Goal: Task Accomplishment & Management: Complete application form

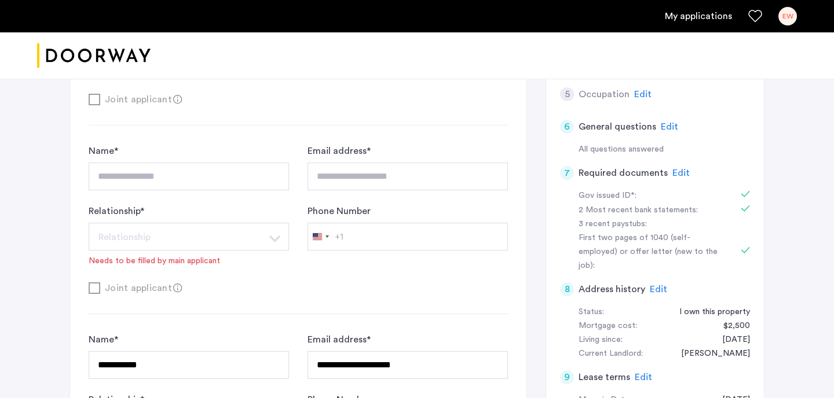
scroll to position [709, 0]
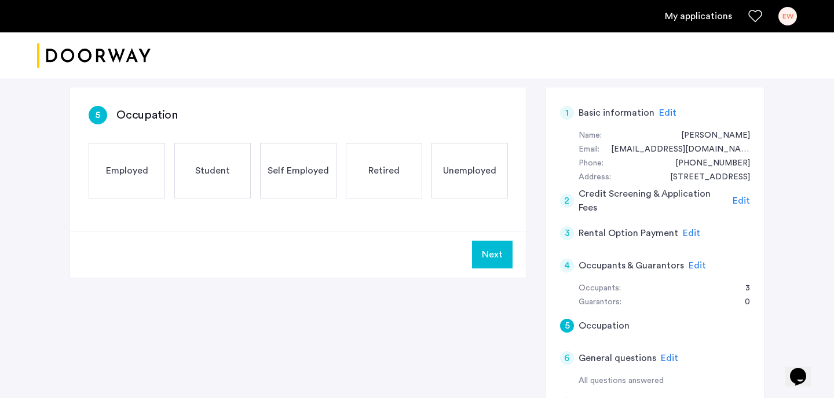
scroll to position [121, 0]
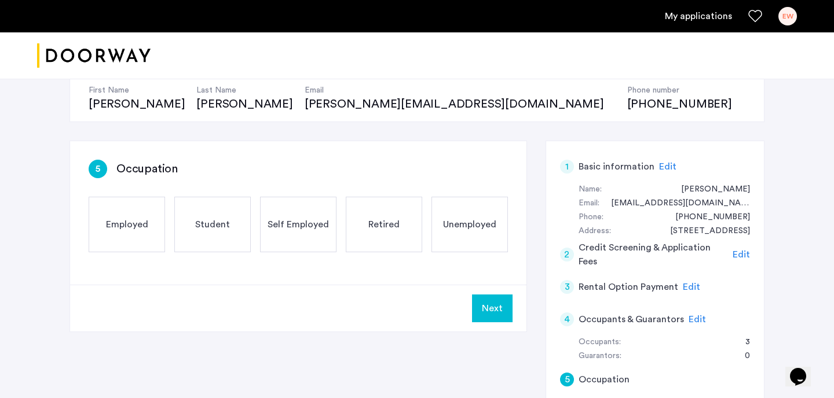
click at [144, 217] on div "Employed" at bounding box center [127, 225] width 76 height 56
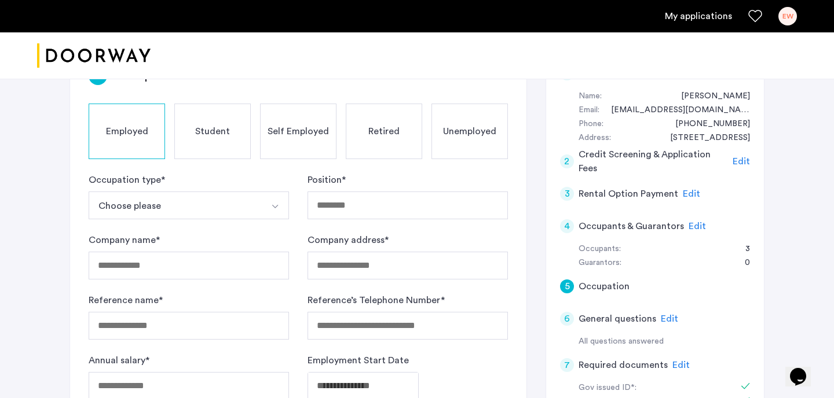
scroll to position [215, 0]
click at [219, 197] on button "Choose please" at bounding box center [175, 205] width 173 height 28
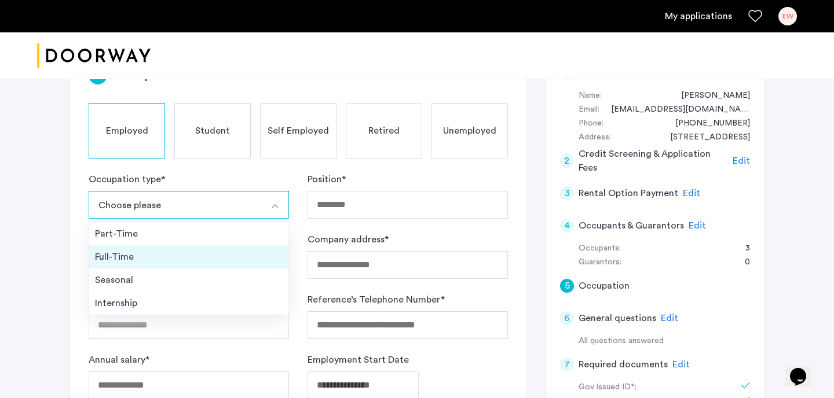
click at [157, 257] on div "Full-Time" at bounding box center [189, 257] width 188 height 14
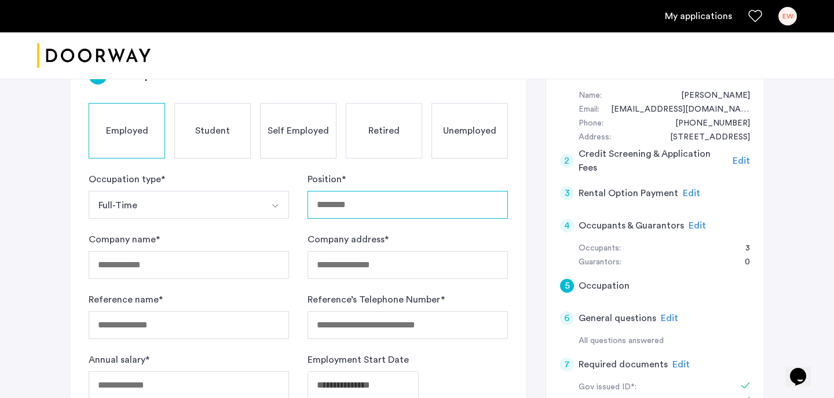
click at [334, 208] on input "Position *" at bounding box center [407, 205] width 200 height 28
type input "*"
type input "**********"
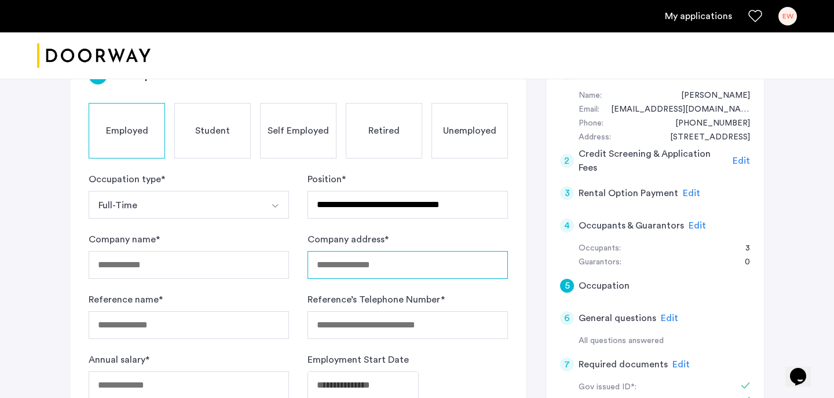
click at [350, 266] on input "Company address *" at bounding box center [407, 265] width 200 height 28
type input "*"
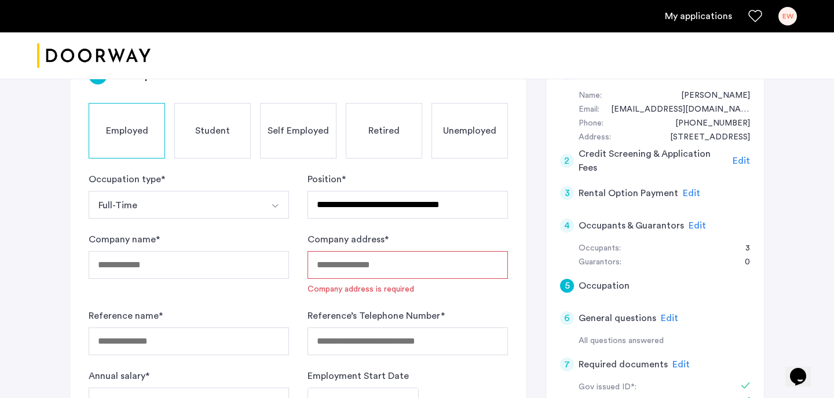
paste input "**********"
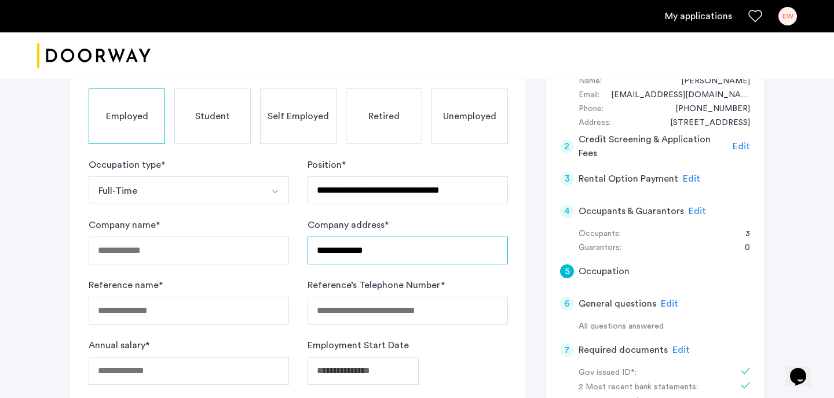
scroll to position [231, 0]
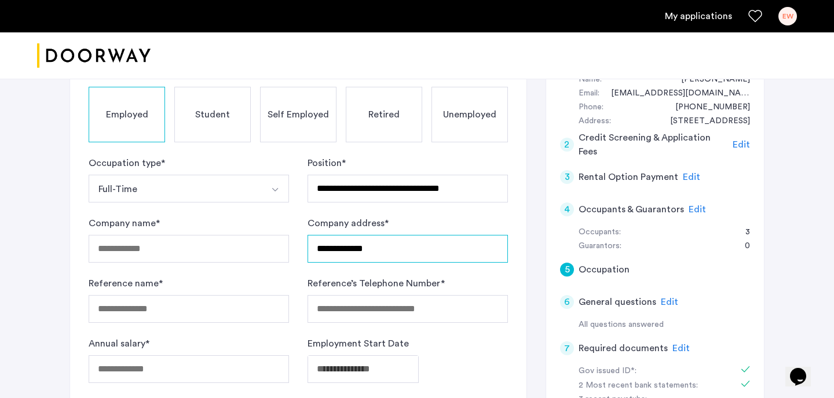
type input "**********"
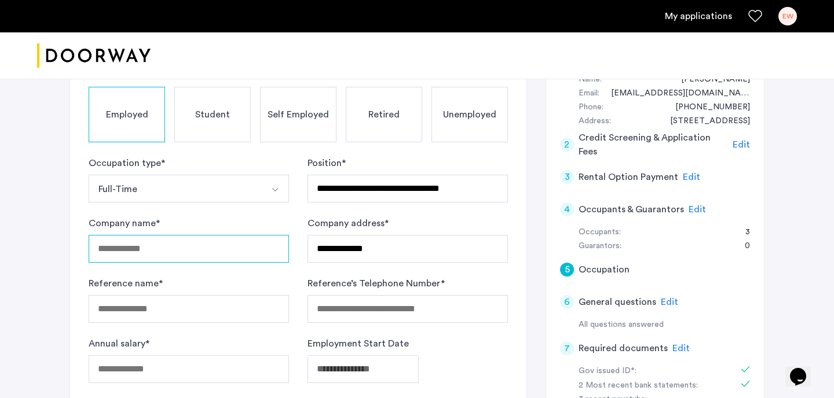
click at [196, 244] on input "Company name *" at bounding box center [189, 249] width 200 height 28
type input "**********"
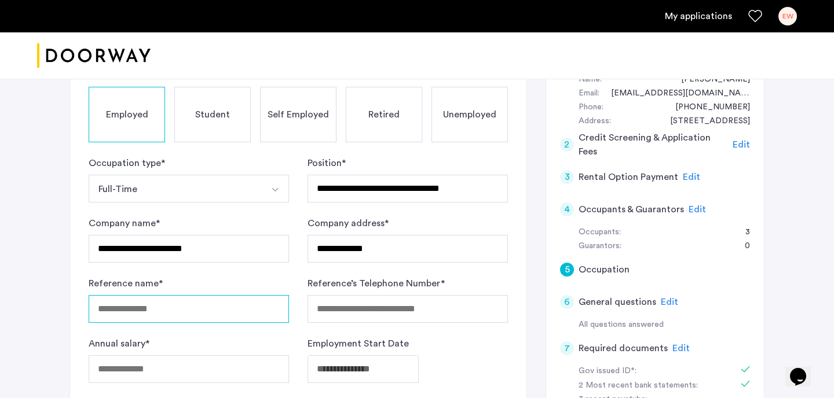
click at [185, 311] on input "Reference name *" at bounding box center [189, 309] width 200 height 28
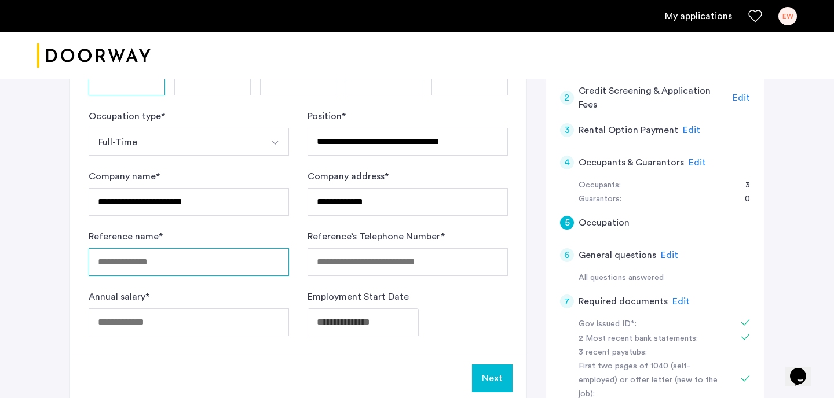
scroll to position [276, 0]
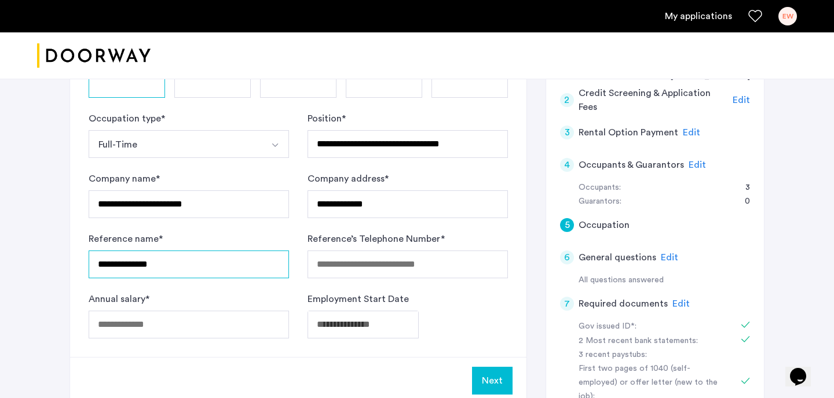
type input "**********"
click at [352, 266] on input "Reference’s Telephone Number *" at bounding box center [407, 265] width 200 height 28
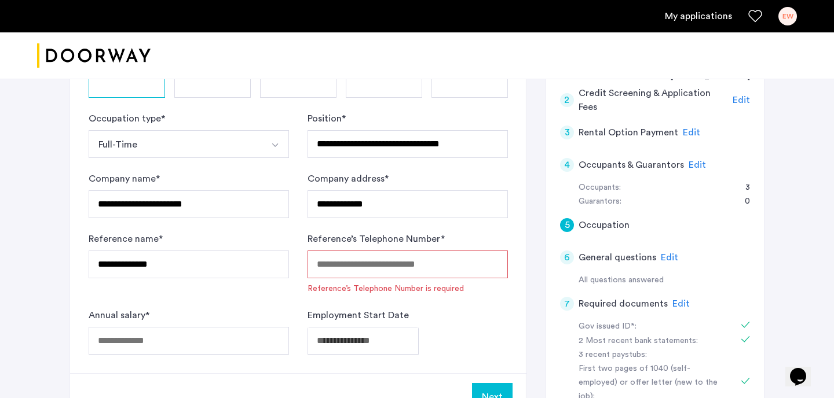
paste input "**********"
type input "**********"
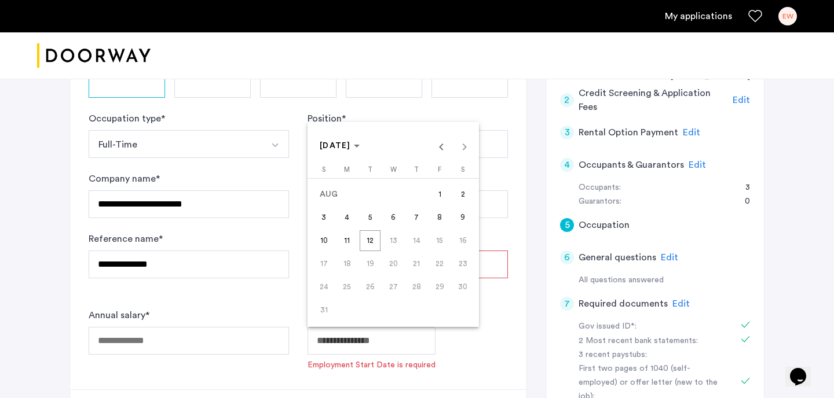
click at [467, 149] on div "AUG 2025 AUG 2025" at bounding box center [393, 146] width 166 height 23
click at [437, 149] on span "Previous month" at bounding box center [441, 146] width 23 height 23
click at [456, 148] on span "Next month" at bounding box center [464, 146] width 23 height 23
click at [360, 144] on span "AUG 2025" at bounding box center [340, 146] width 40 height 10
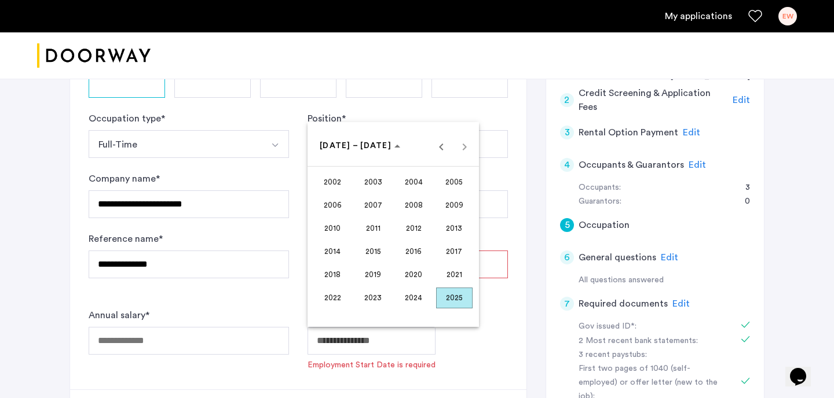
scroll to position [284, 0]
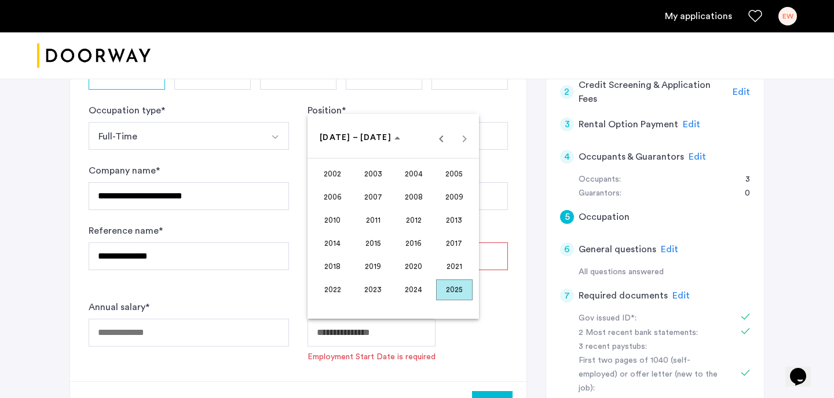
click at [447, 288] on span "2025" at bounding box center [454, 290] width 36 height 21
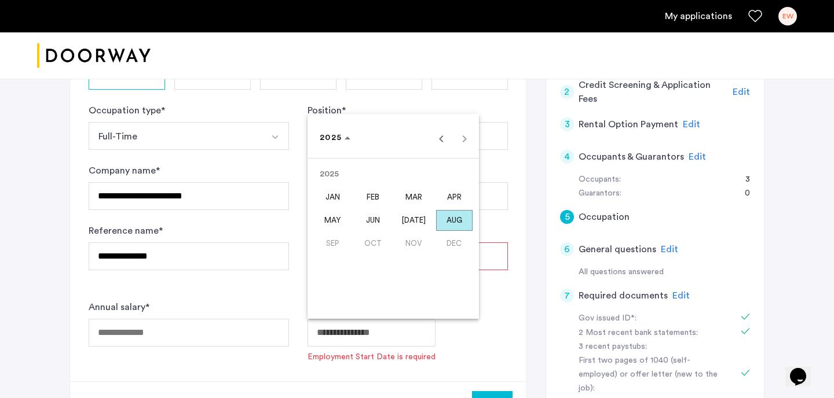
click at [336, 240] on span "SEP" at bounding box center [332, 243] width 36 height 21
click at [452, 225] on span "AUG" at bounding box center [454, 220] width 36 height 21
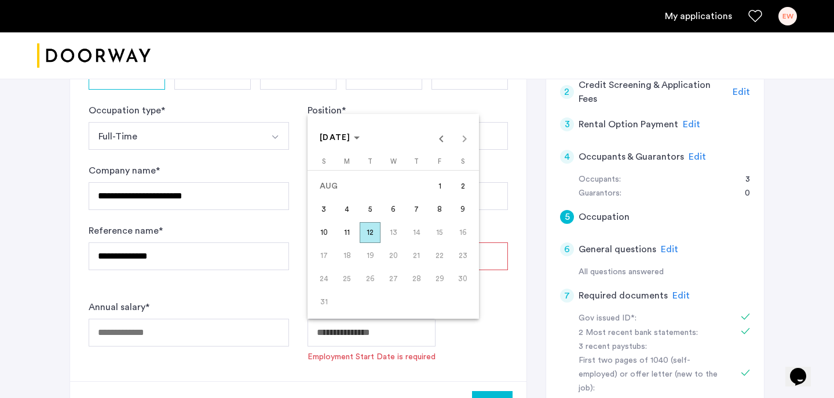
click at [453, 333] on div at bounding box center [417, 199] width 834 height 398
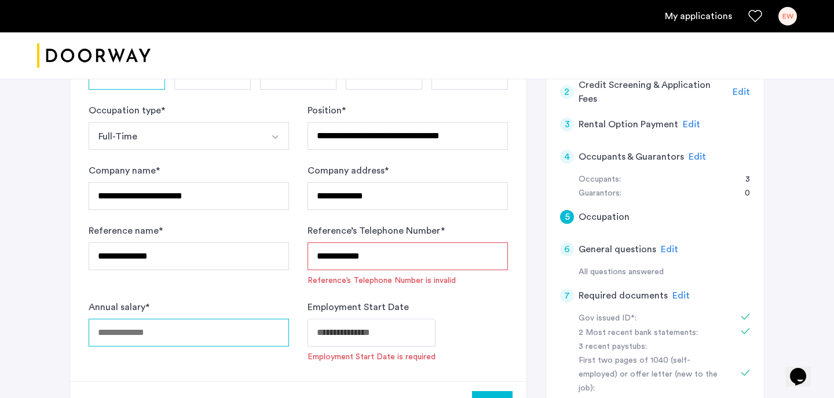
click at [225, 328] on input "Annual salary *" at bounding box center [189, 333] width 200 height 28
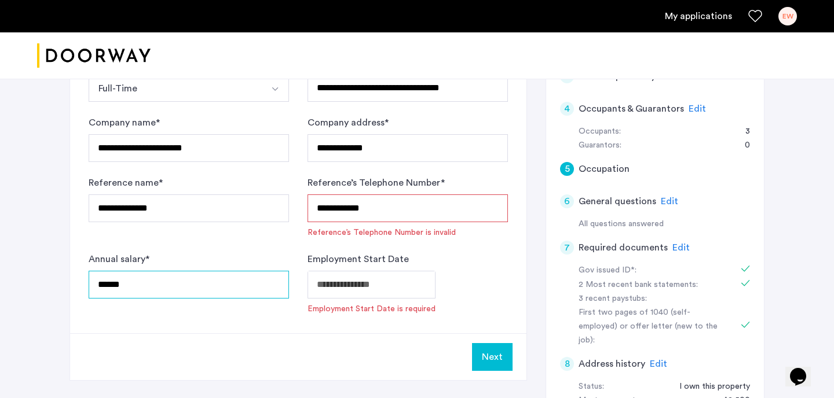
scroll to position [247, 0]
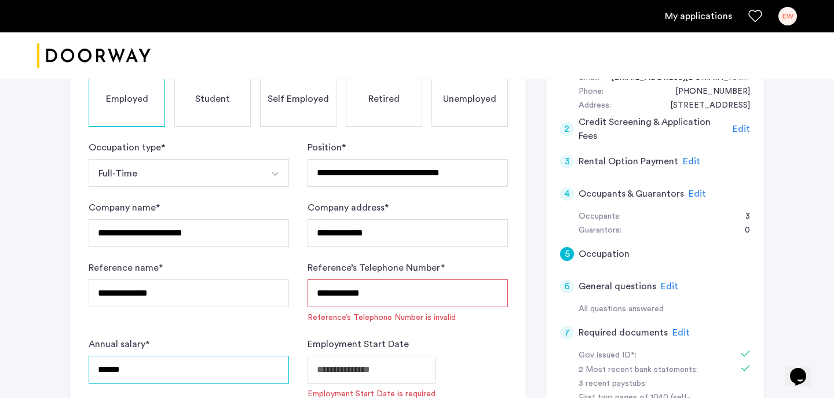
type input "******"
click at [203, 171] on button "Full-Time" at bounding box center [175, 173] width 173 height 28
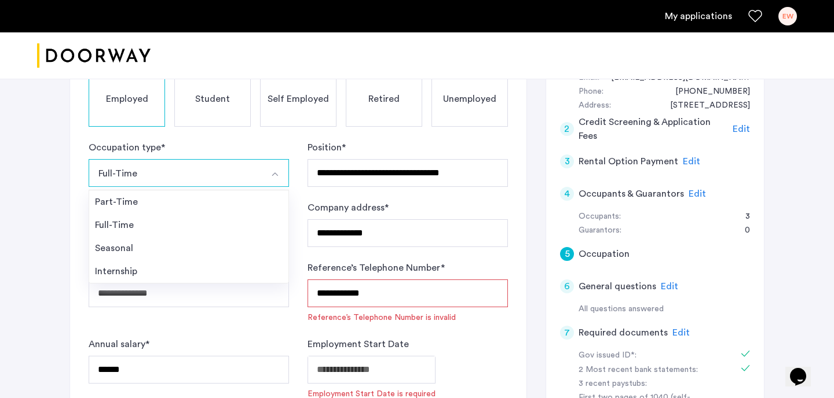
click at [203, 141] on div "Occupation type * Full-Time Part-Time Full-Time Seasonal Internship" at bounding box center [189, 164] width 200 height 46
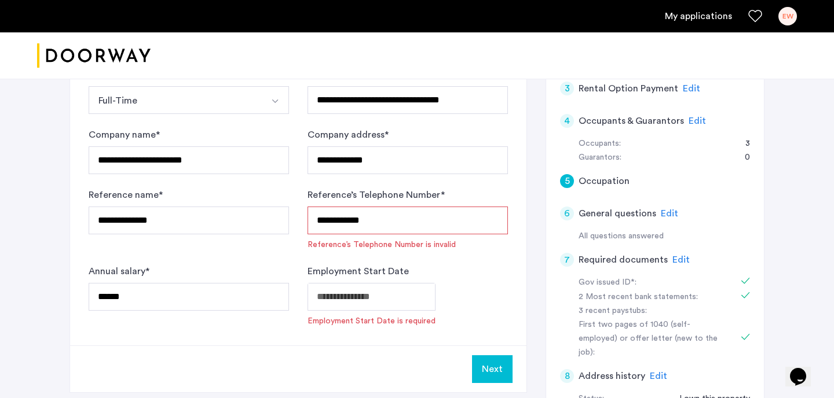
scroll to position [330, 0]
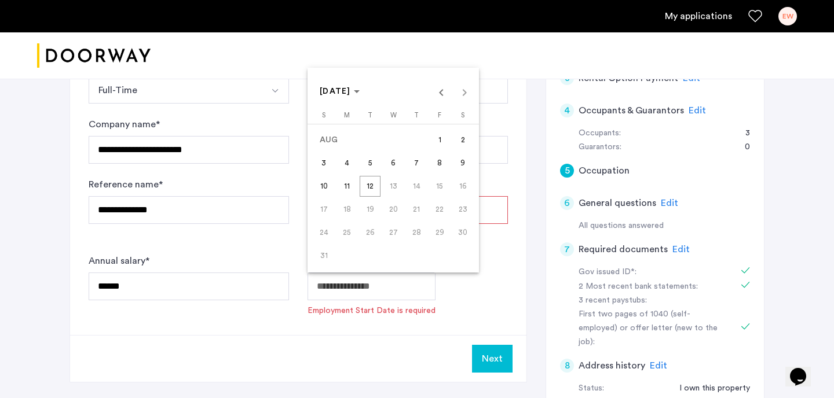
click at [461, 96] on div "AUG 2025 AUG 2025" at bounding box center [393, 91] width 166 height 23
click at [438, 96] on span "Previous month" at bounding box center [441, 91] width 23 height 23
click at [460, 93] on span "Next month" at bounding box center [464, 91] width 23 height 23
click at [371, 185] on span "12" at bounding box center [370, 186] width 21 height 21
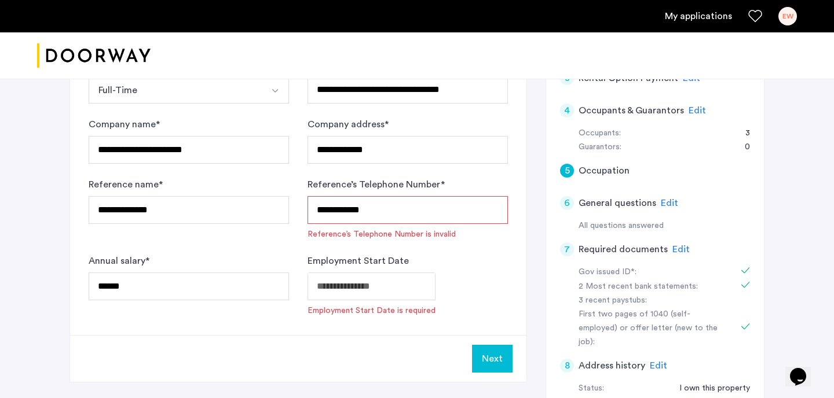
type input "**********"
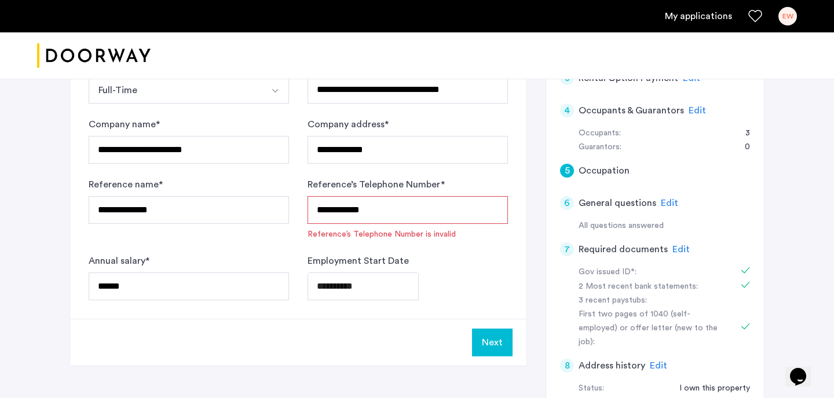
click at [466, 274] on div "**********" at bounding box center [407, 287] width 200 height 28
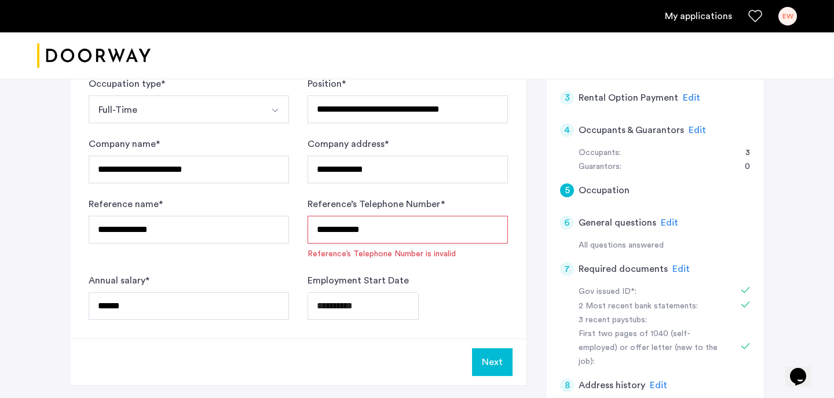
click at [356, 230] on input "**********" at bounding box center [407, 230] width 200 height 28
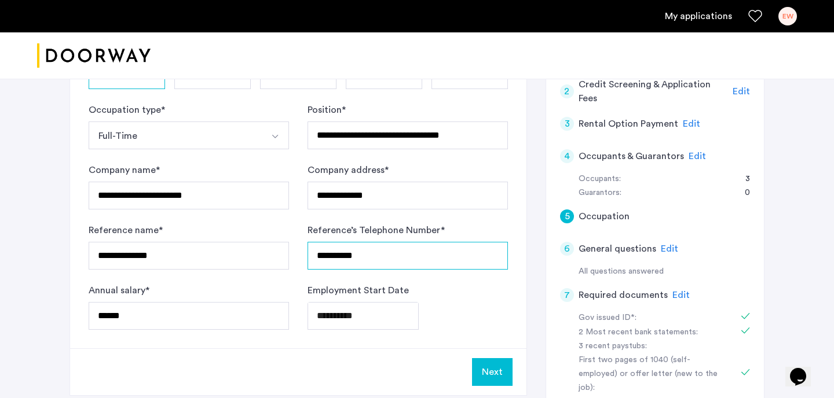
scroll to position [276, 0]
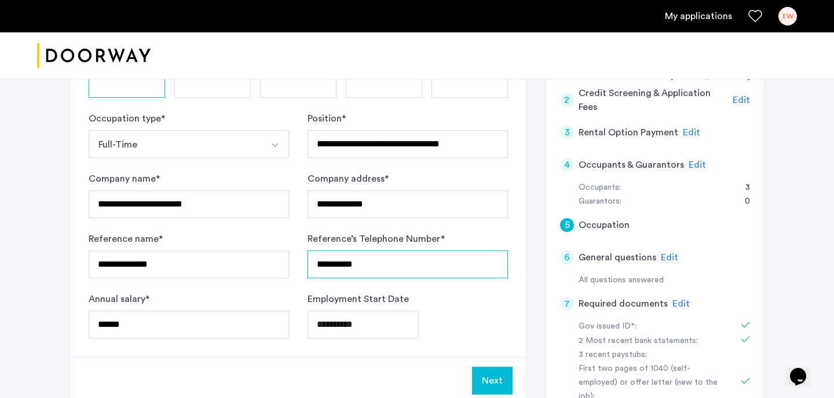
type input "**********"
click at [399, 207] on input "**********" at bounding box center [407, 204] width 200 height 28
type input "**********"
click at [448, 310] on div "**********" at bounding box center [407, 315] width 200 height 46
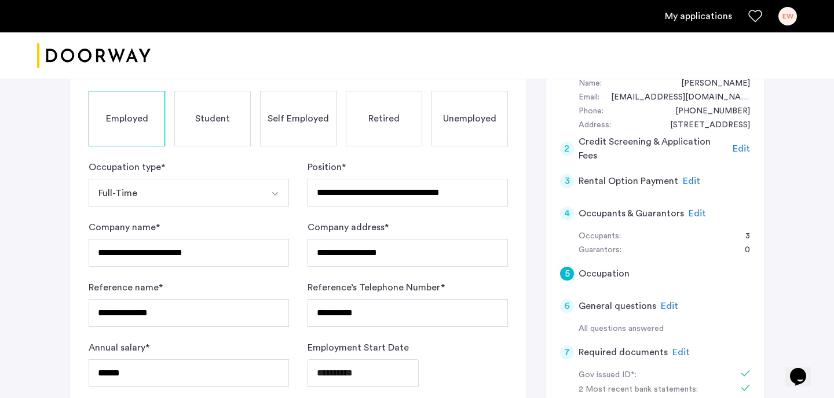
scroll to position [308, 0]
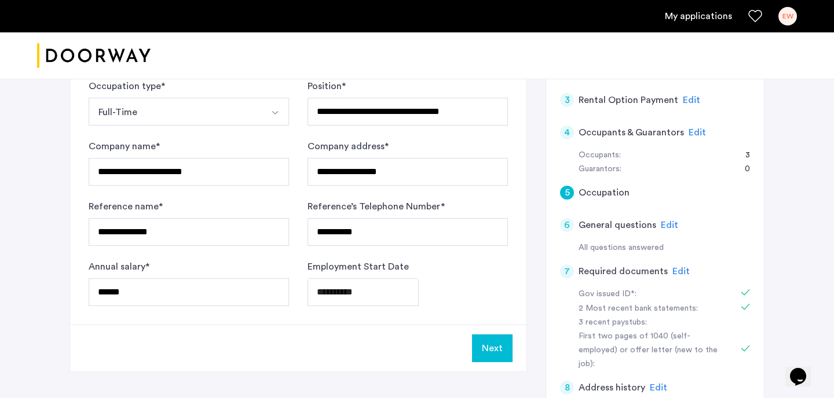
click at [501, 336] on button "Next" at bounding box center [492, 349] width 41 height 28
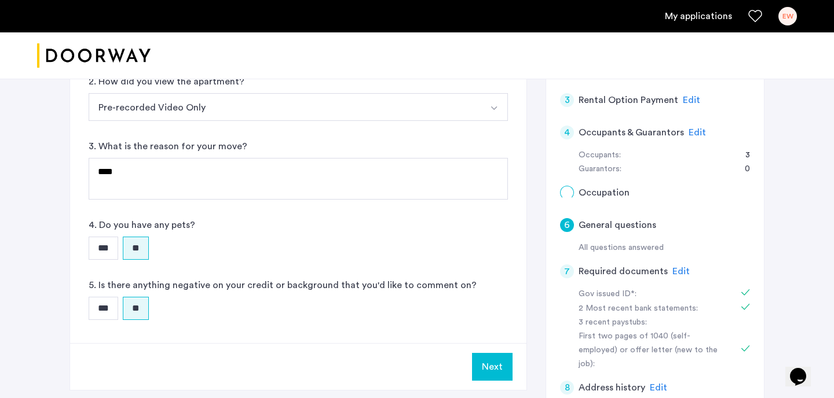
scroll to position [0, 0]
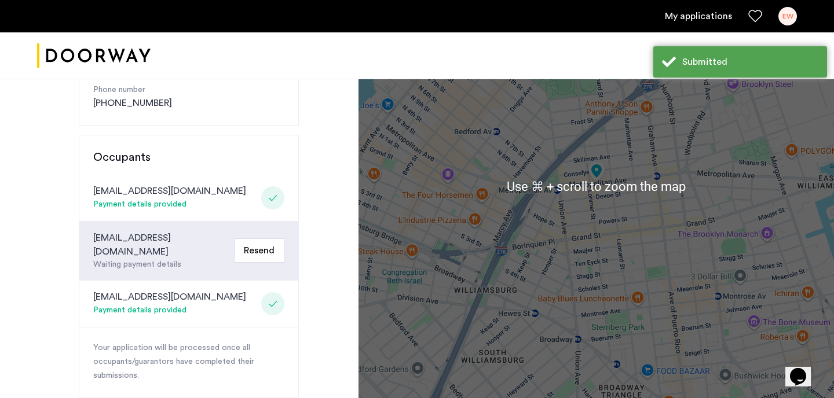
scroll to position [261, 0]
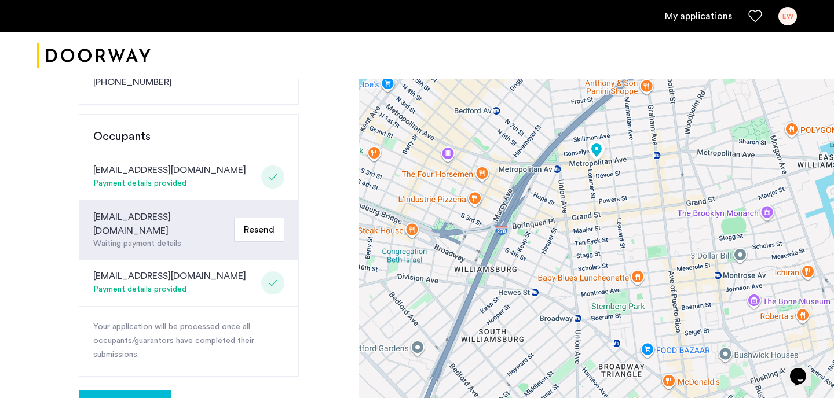
click at [127, 269] on div "[EMAIL_ADDRESS][DOMAIN_NAME]" at bounding box center [169, 276] width 153 height 14
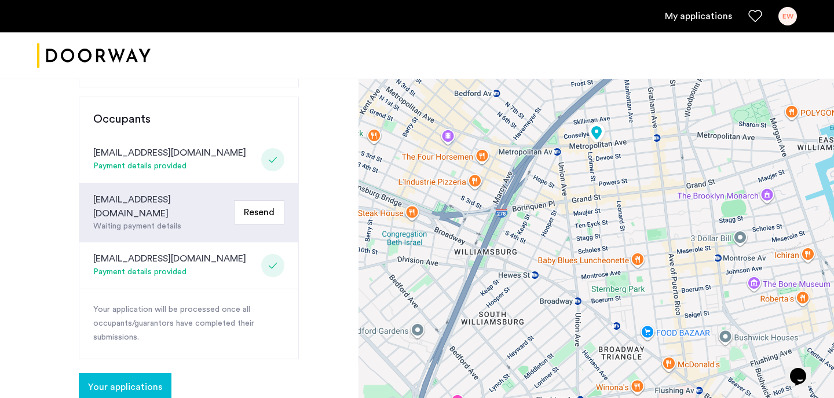
scroll to position [280, 0]
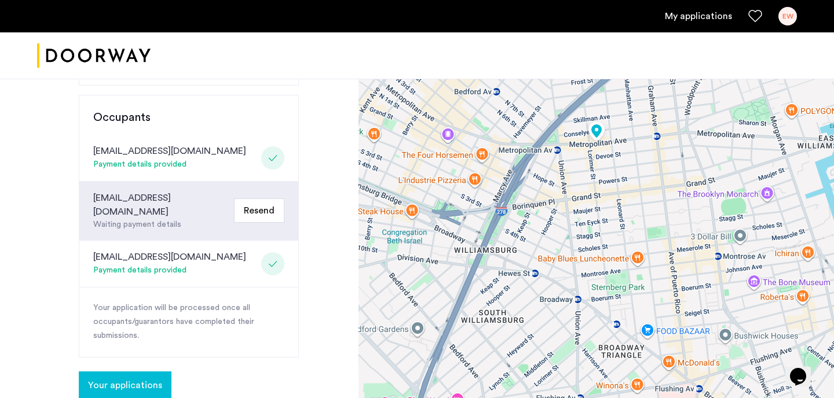
click at [127, 372] on button "Your applications" at bounding box center [125, 386] width 93 height 28
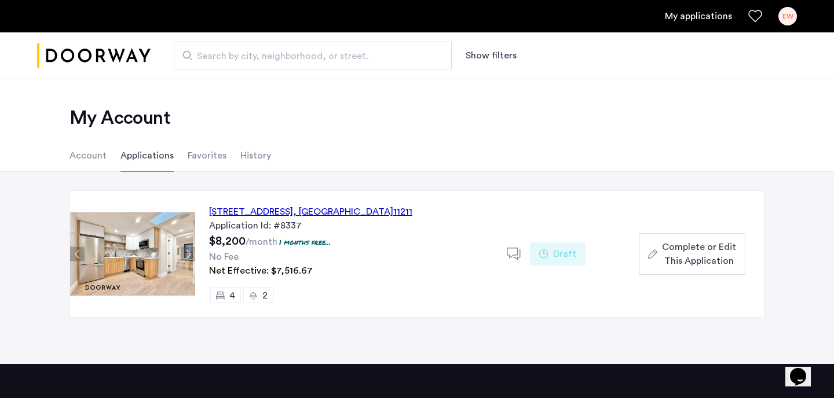
click at [695, 259] on span "Complete or Edit This Application" at bounding box center [699, 254] width 74 height 28
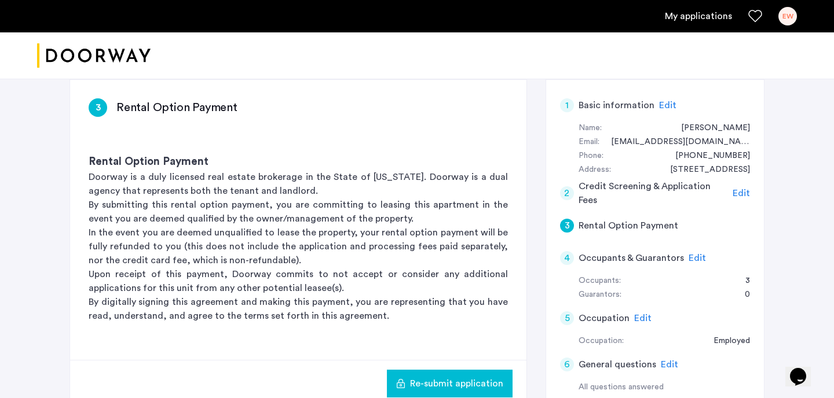
scroll to position [165, 0]
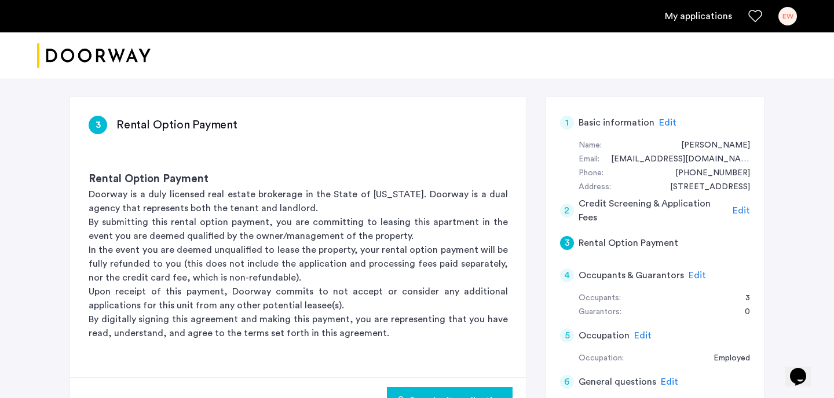
click at [659, 120] on span "Edit" at bounding box center [667, 122] width 17 height 9
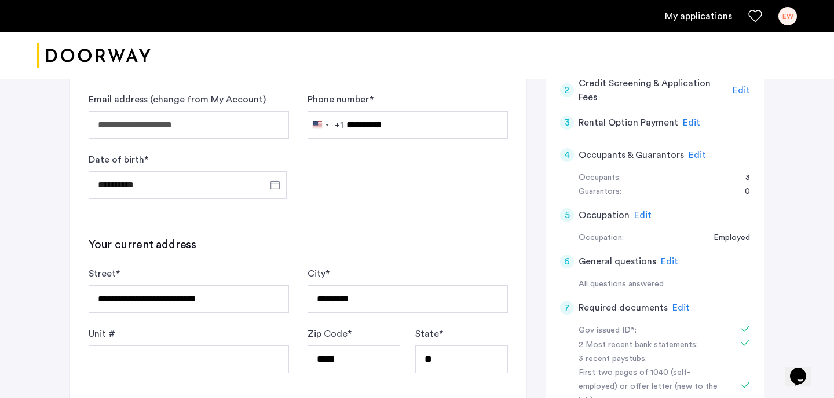
scroll to position [182, 0]
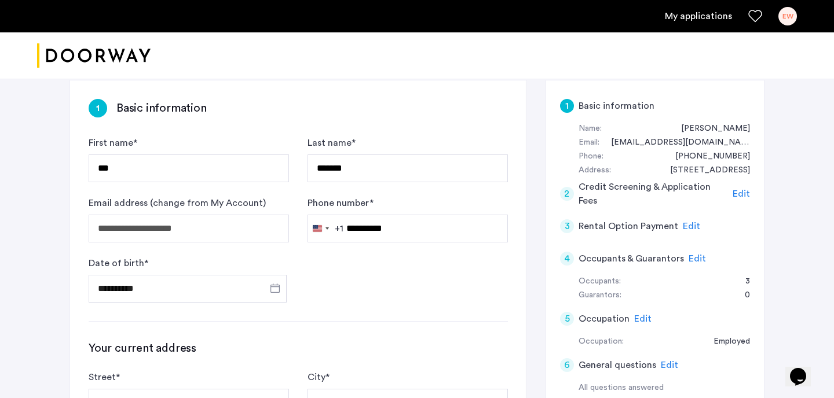
click at [741, 191] on span "Edit" at bounding box center [740, 193] width 17 height 9
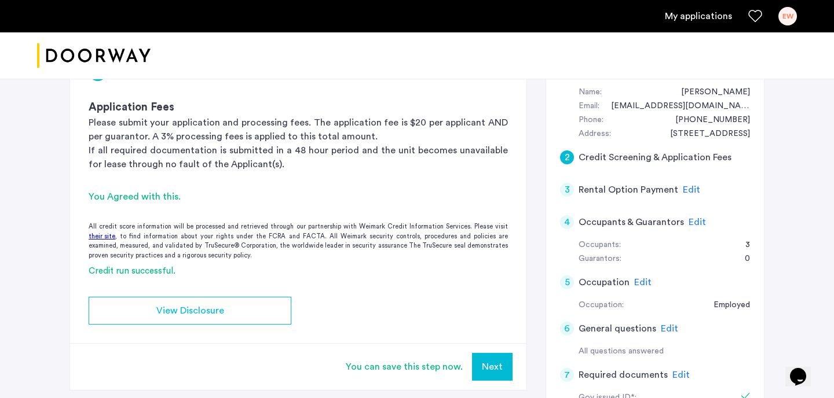
scroll to position [193, 0]
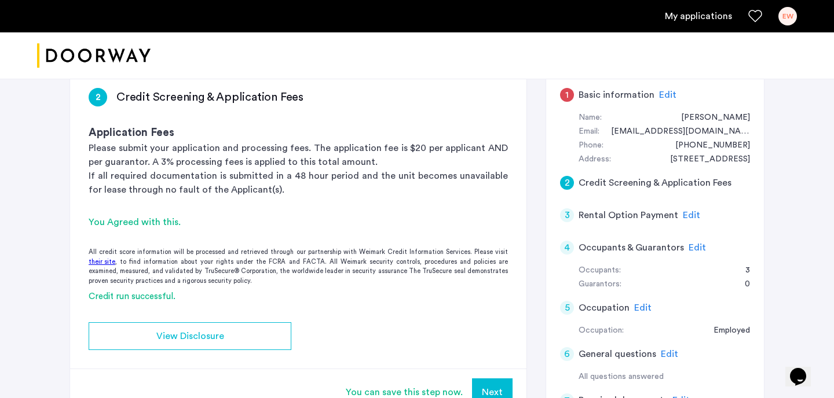
click at [688, 213] on span "Edit" at bounding box center [691, 215] width 17 height 9
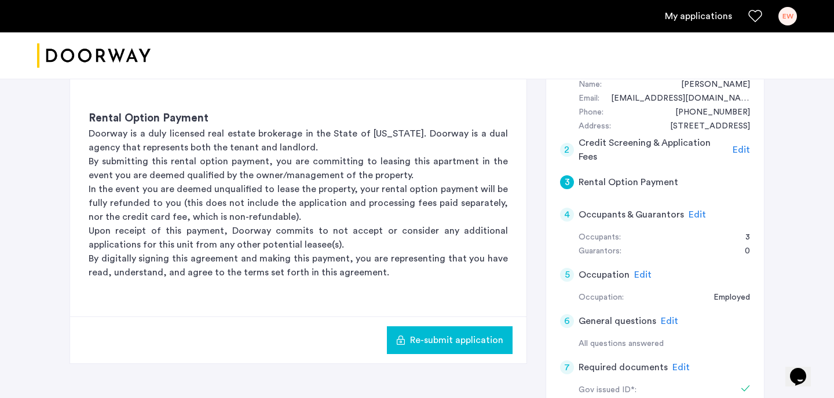
scroll to position [228, 0]
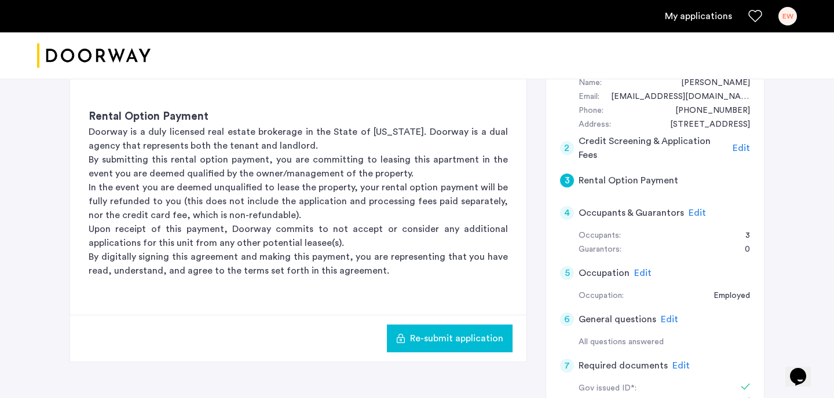
click at [698, 214] on span "Edit" at bounding box center [696, 212] width 17 height 9
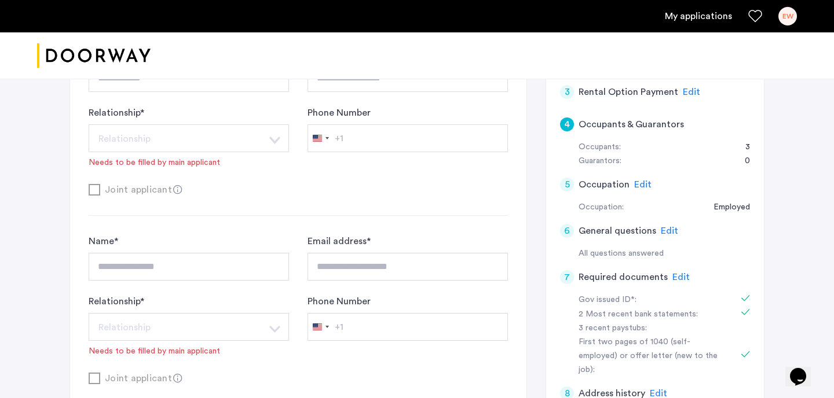
scroll to position [247, 0]
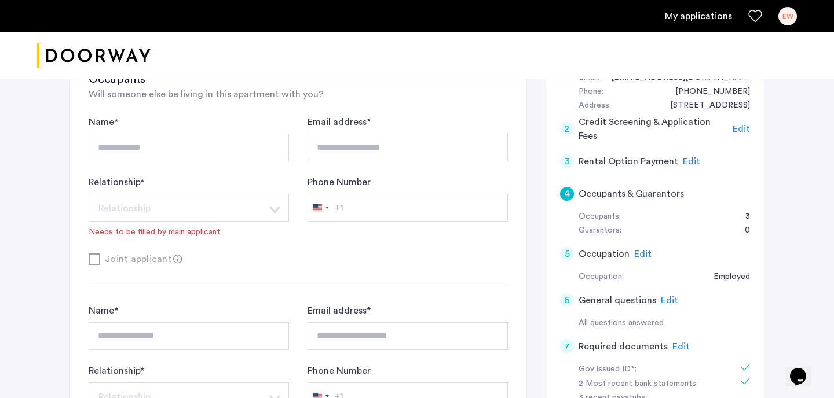
click at [639, 250] on span "Edit" at bounding box center [642, 254] width 17 height 9
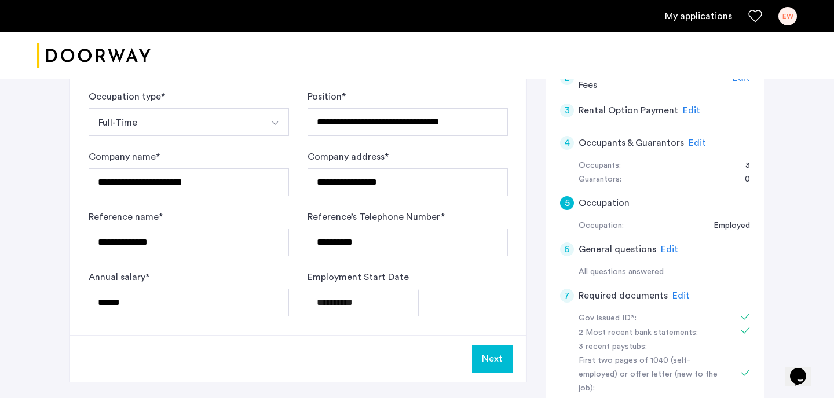
scroll to position [351, 0]
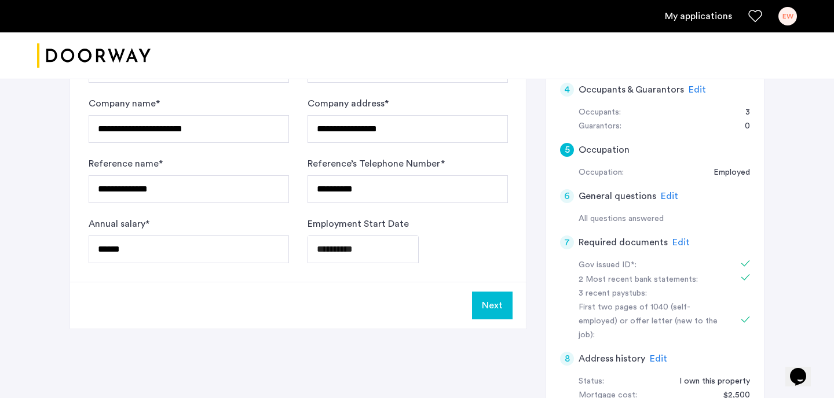
click at [665, 196] on span "Edit" at bounding box center [669, 196] width 17 height 9
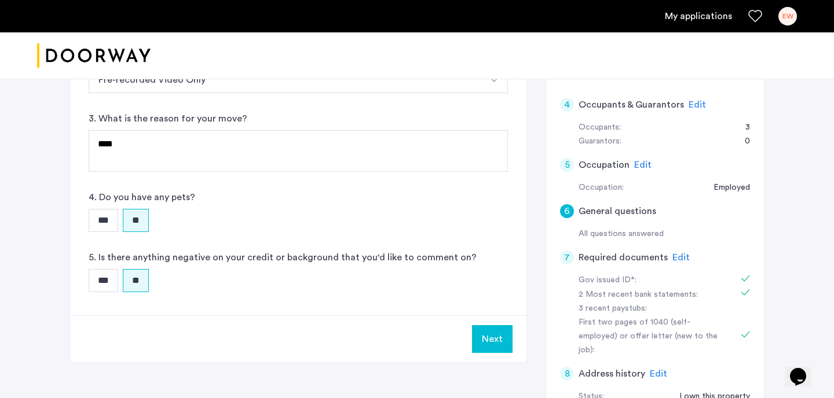
scroll to position [339, 0]
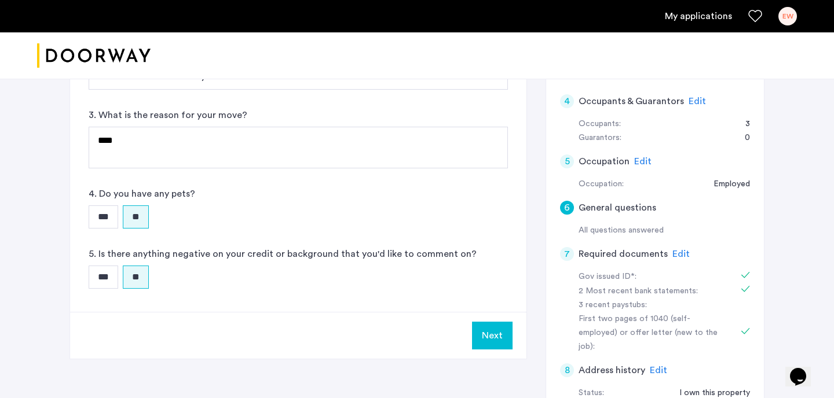
click at [677, 253] on span "Edit" at bounding box center [680, 254] width 17 height 9
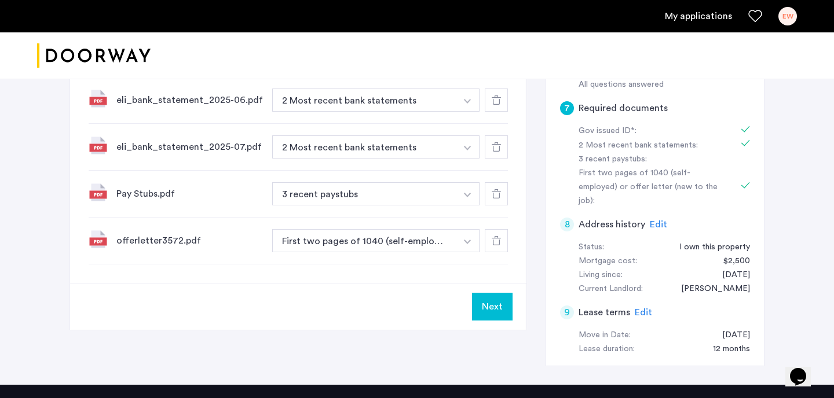
scroll to position [489, 0]
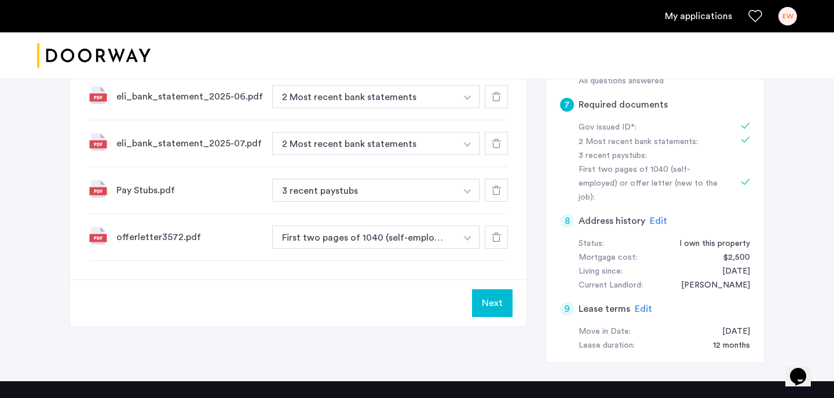
click at [660, 217] on span "Edit" at bounding box center [658, 221] width 17 height 9
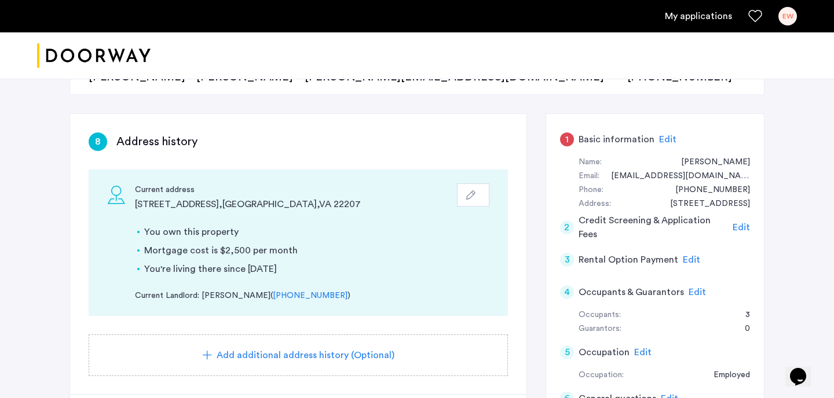
scroll to position [0, 0]
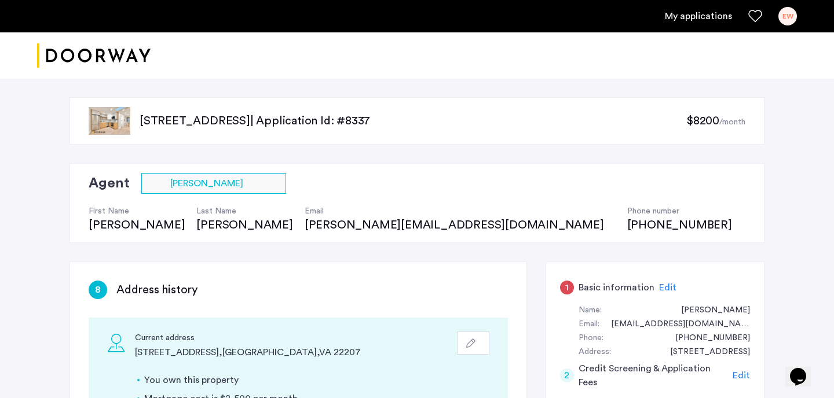
click at [707, 19] on link "My applications" at bounding box center [698, 16] width 67 height 14
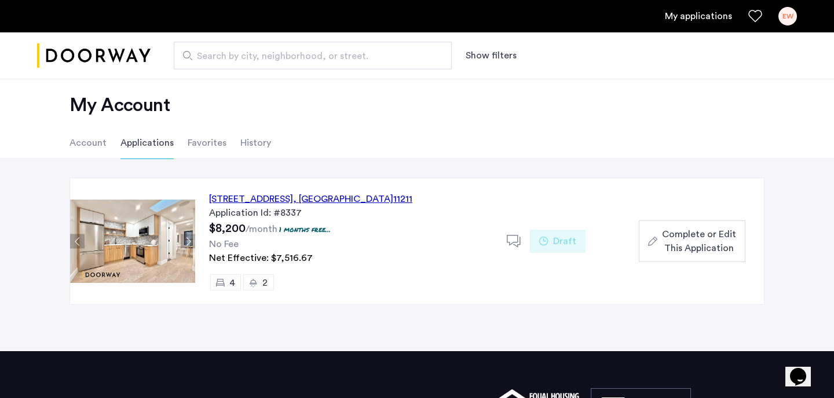
scroll to position [14, 0]
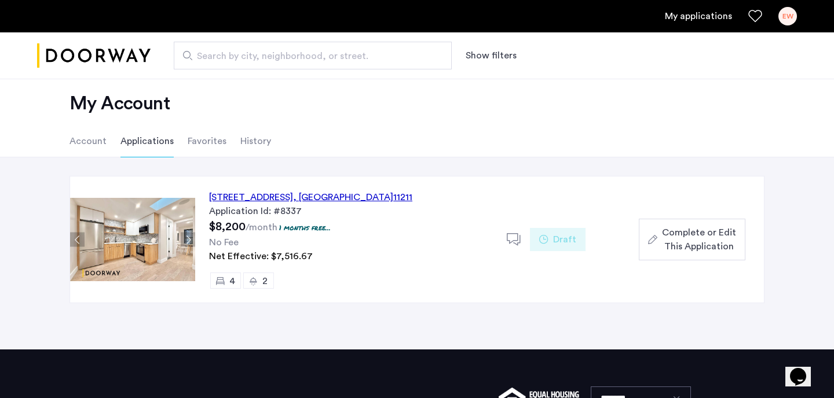
click at [377, 200] on div "604 Metropolitan Avenue, Unit 4, Brooklyn , NY 11211" at bounding box center [310, 197] width 203 height 14
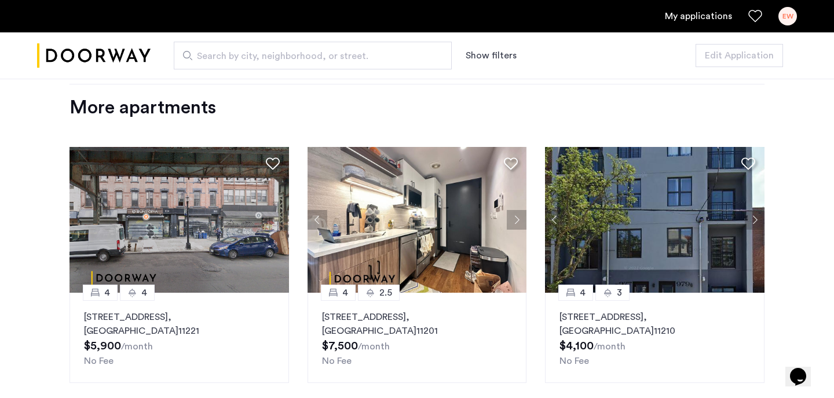
scroll to position [1404, 0]
